Goal: Go to known website: Access a specific website the user already knows

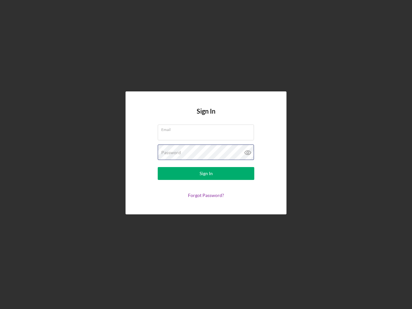
click at [206, 154] on div "Password" at bounding box center [206, 152] width 96 height 16
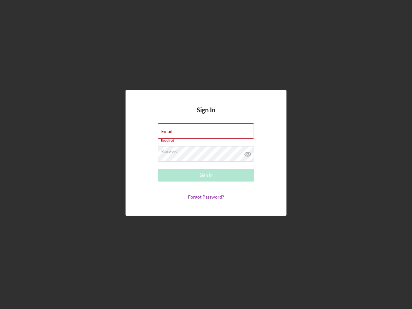
click at [248, 152] on icon at bounding box center [248, 154] width 16 height 16
